Goal: Find specific page/section: Find specific page/section

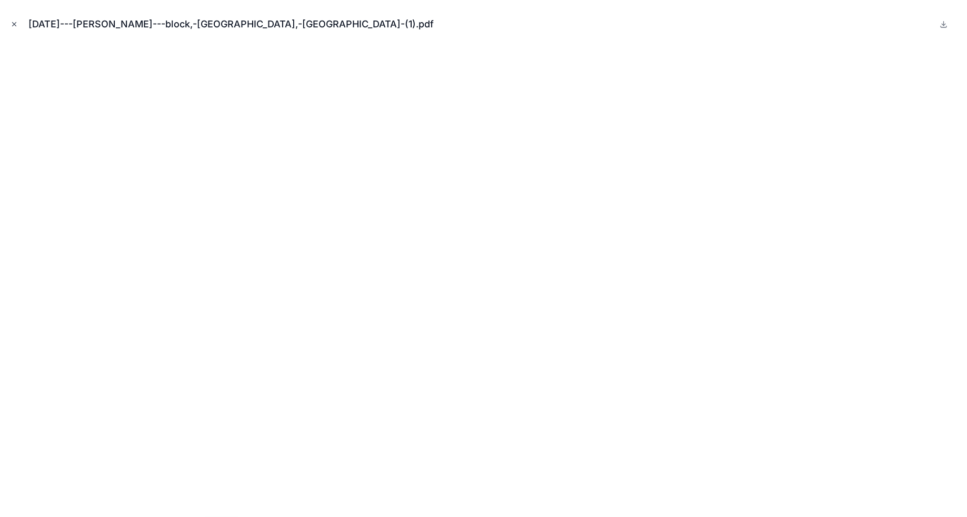
click at [9, 28] on button "Close modal" at bounding box center [14, 24] width 12 height 12
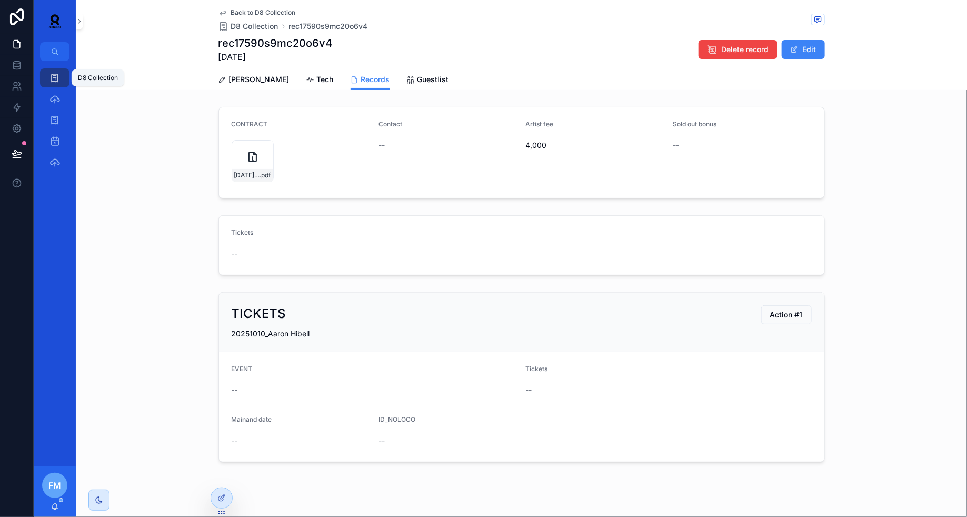
click at [55, 76] on icon "scrollable content" at bounding box center [54, 78] width 11 height 11
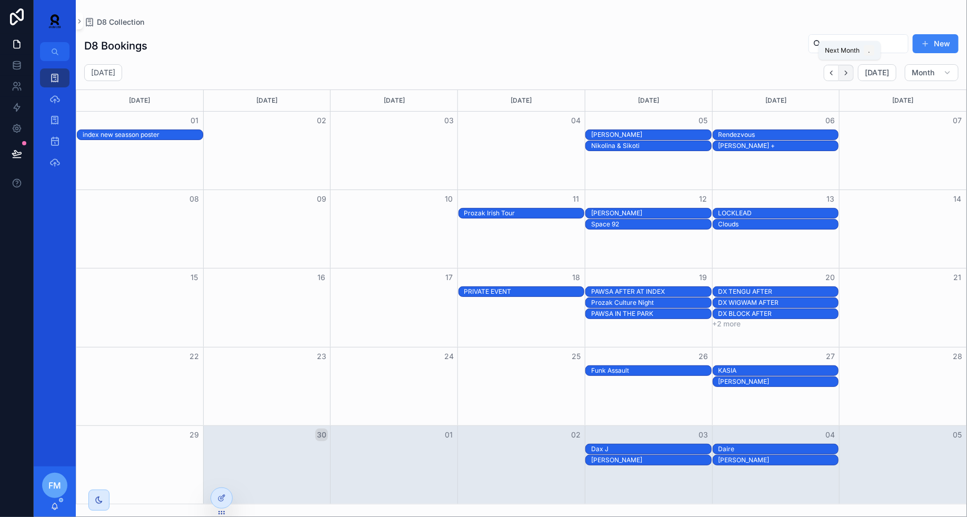
click at [849, 76] on icon "Next" at bounding box center [846, 73] width 8 height 8
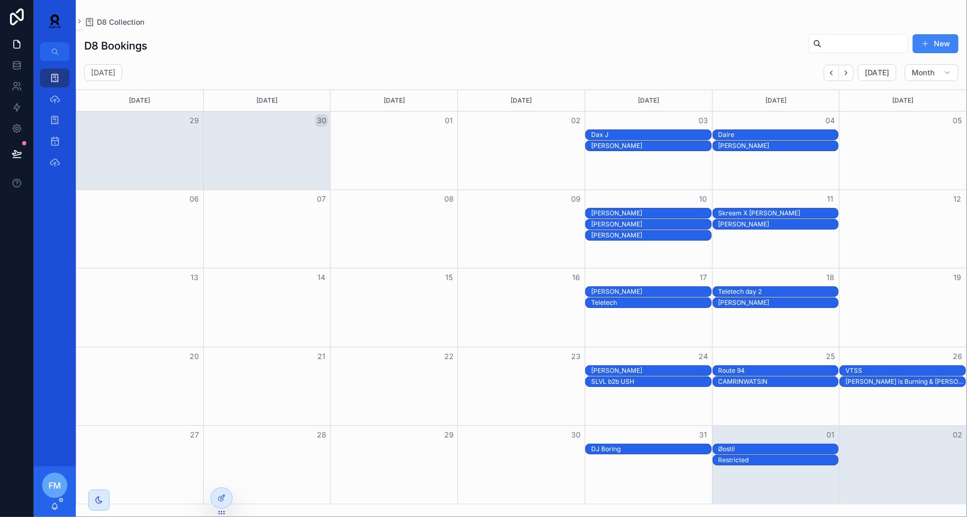
click at [653, 451] on div "DJ Boring" at bounding box center [651, 449] width 120 height 8
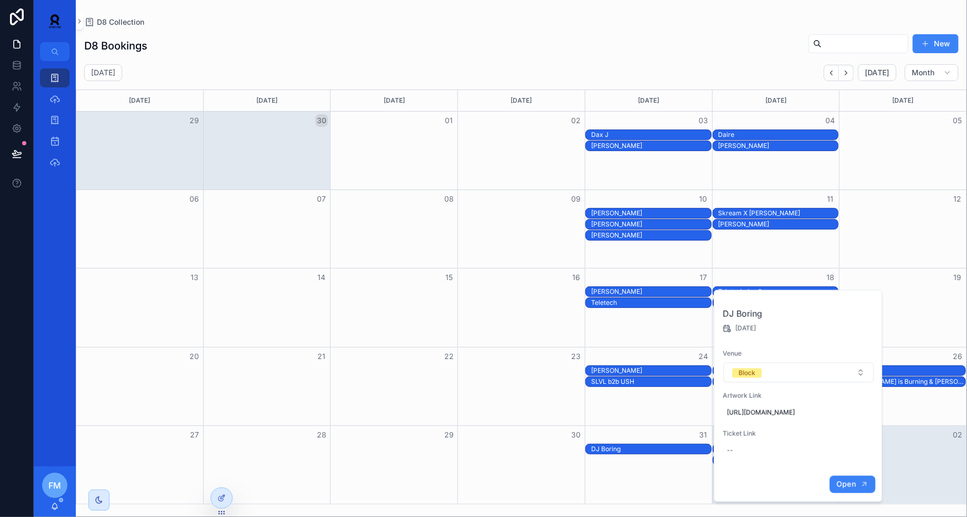
click at [846, 489] on span "Open" at bounding box center [845, 484] width 19 height 9
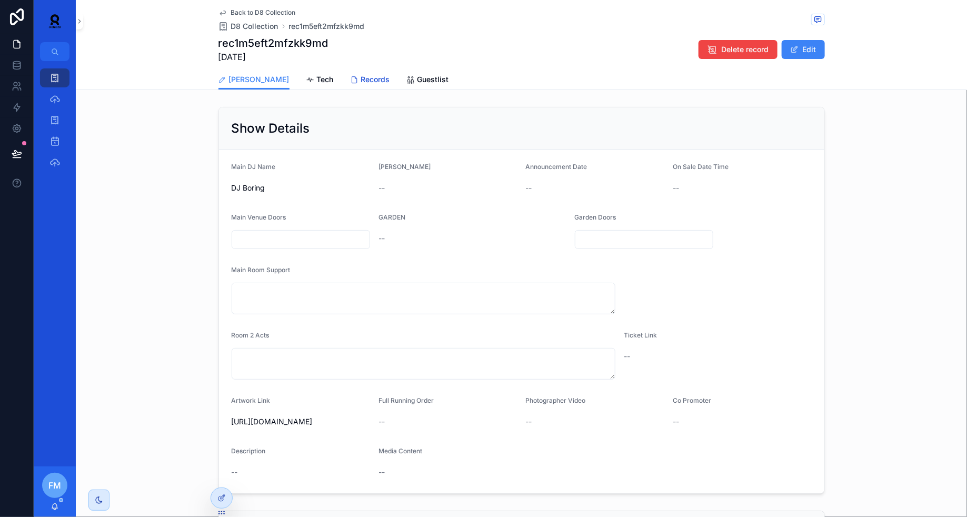
click at [361, 76] on span "Records" at bounding box center [375, 79] width 29 height 11
